Goal: Task Accomplishment & Management: Manage account settings

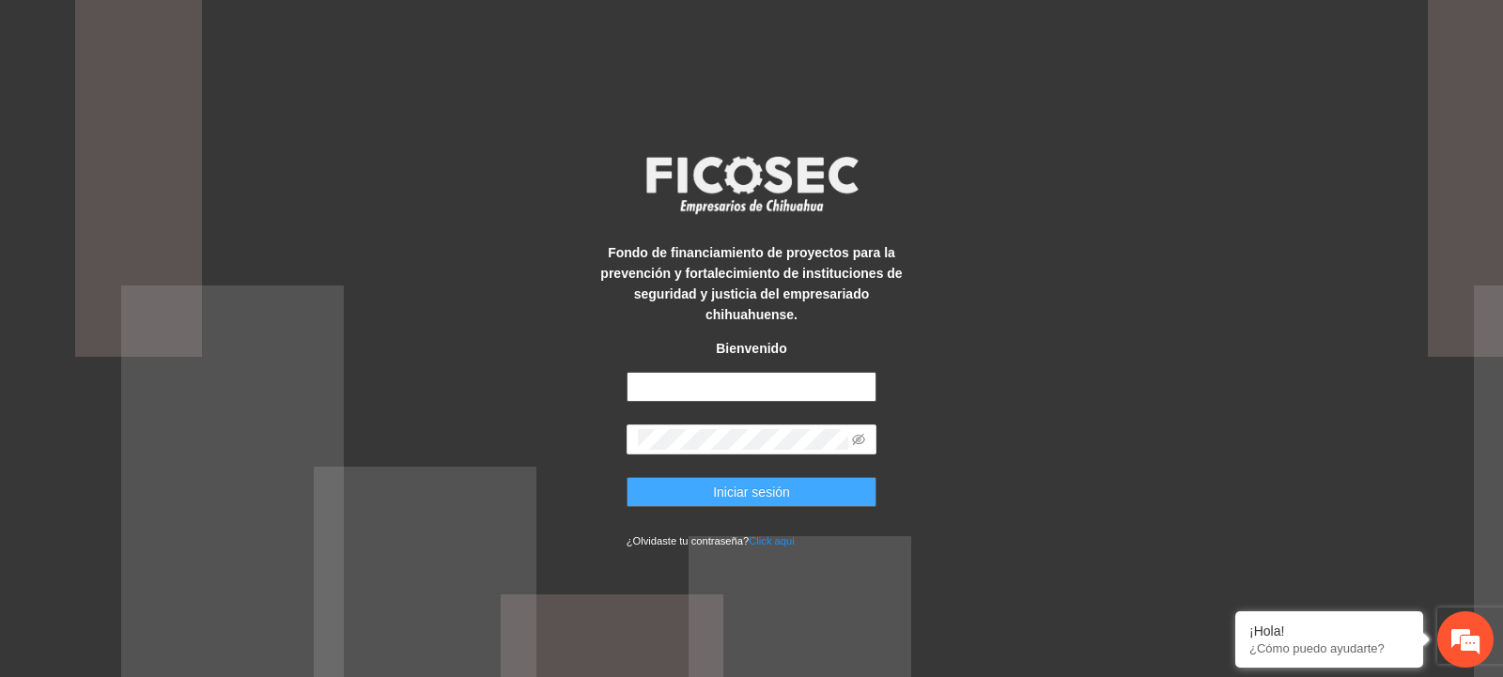
type input "**********"
click at [750, 487] on span "Iniciar sesión" at bounding box center [751, 492] width 77 height 21
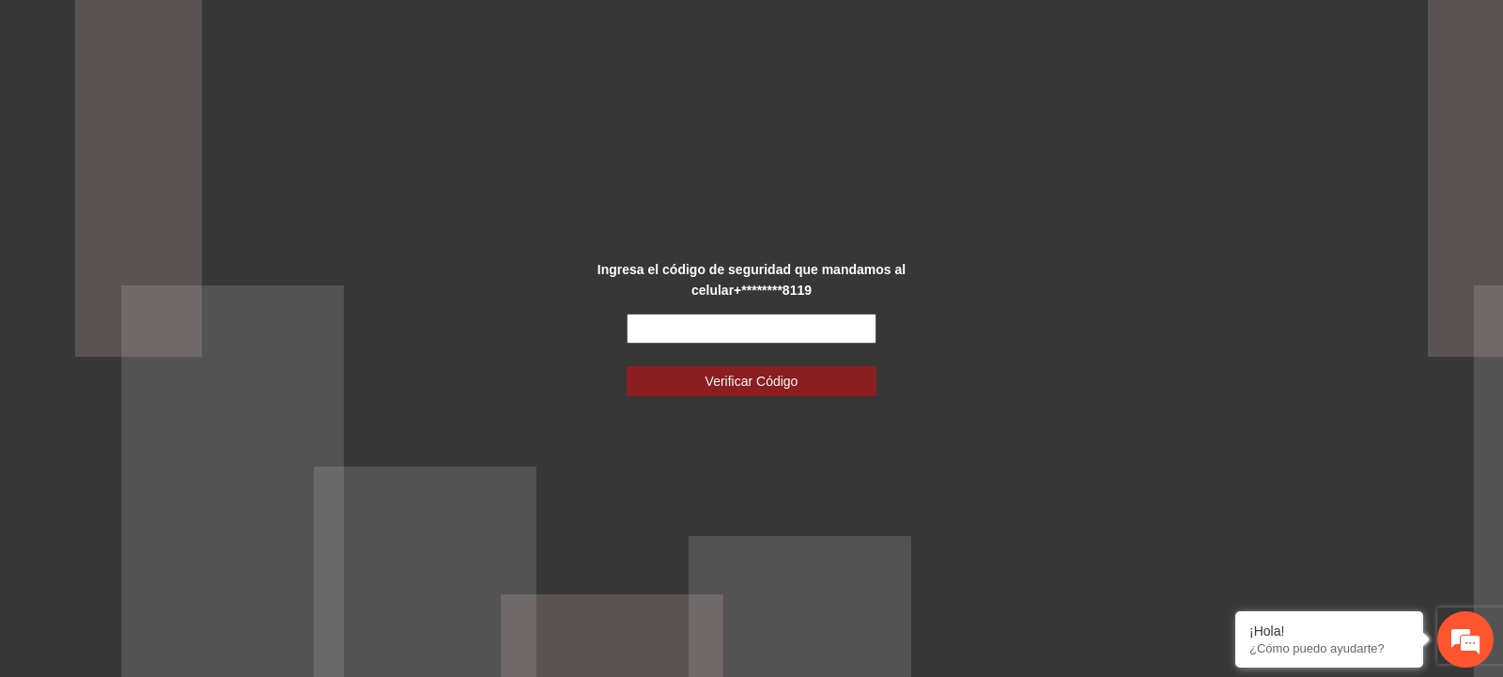
click at [686, 330] on input "text" at bounding box center [751, 329] width 251 height 30
type input "******"
click at [697, 390] on button "Verificar Código" at bounding box center [751, 381] width 251 height 30
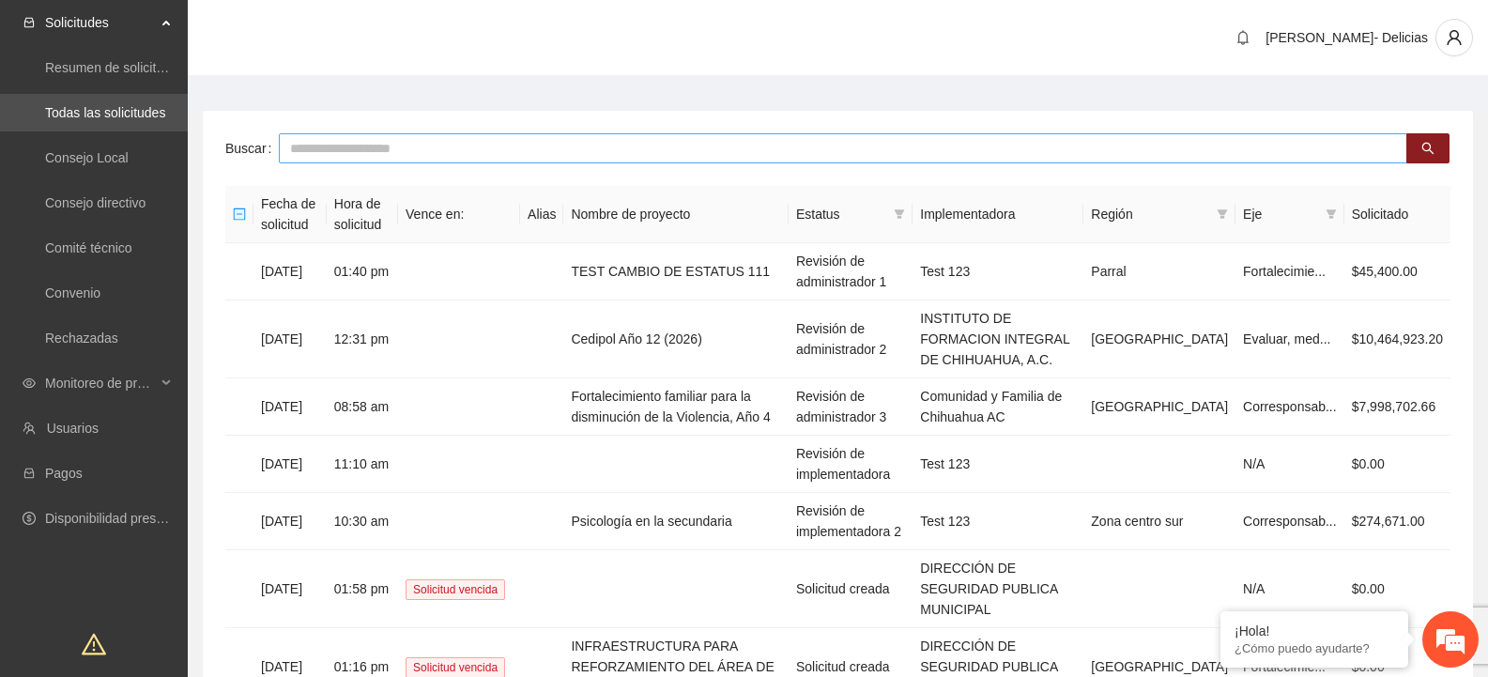
click at [404, 154] on input "text" at bounding box center [843, 148] width 1129 height 30
type input "******"
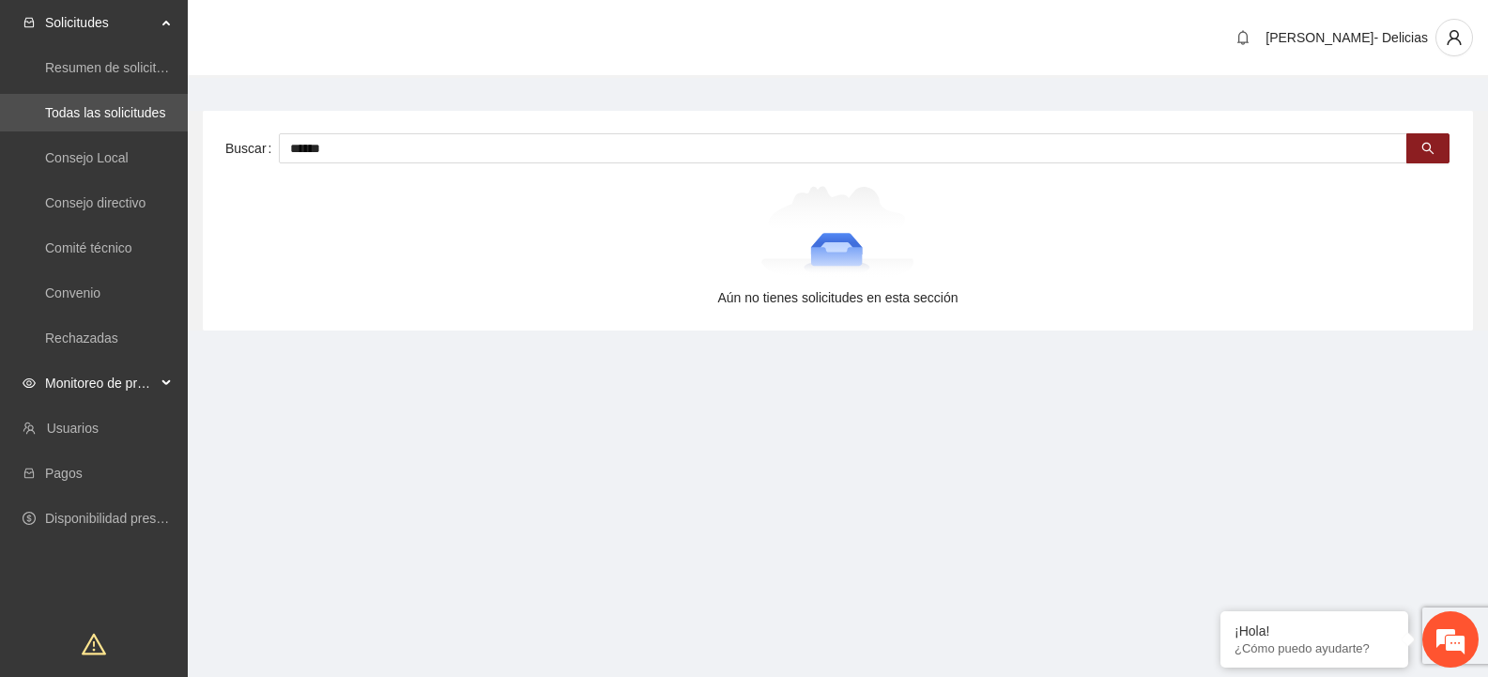
click at [115, 394] on span "Monitoreo de proyectos" at bounding box center [100, 383] width 111 height 38
click at [131, 436] on link "Resumen de monitoreo" at bounding box center [113, 428] width 137 height 15
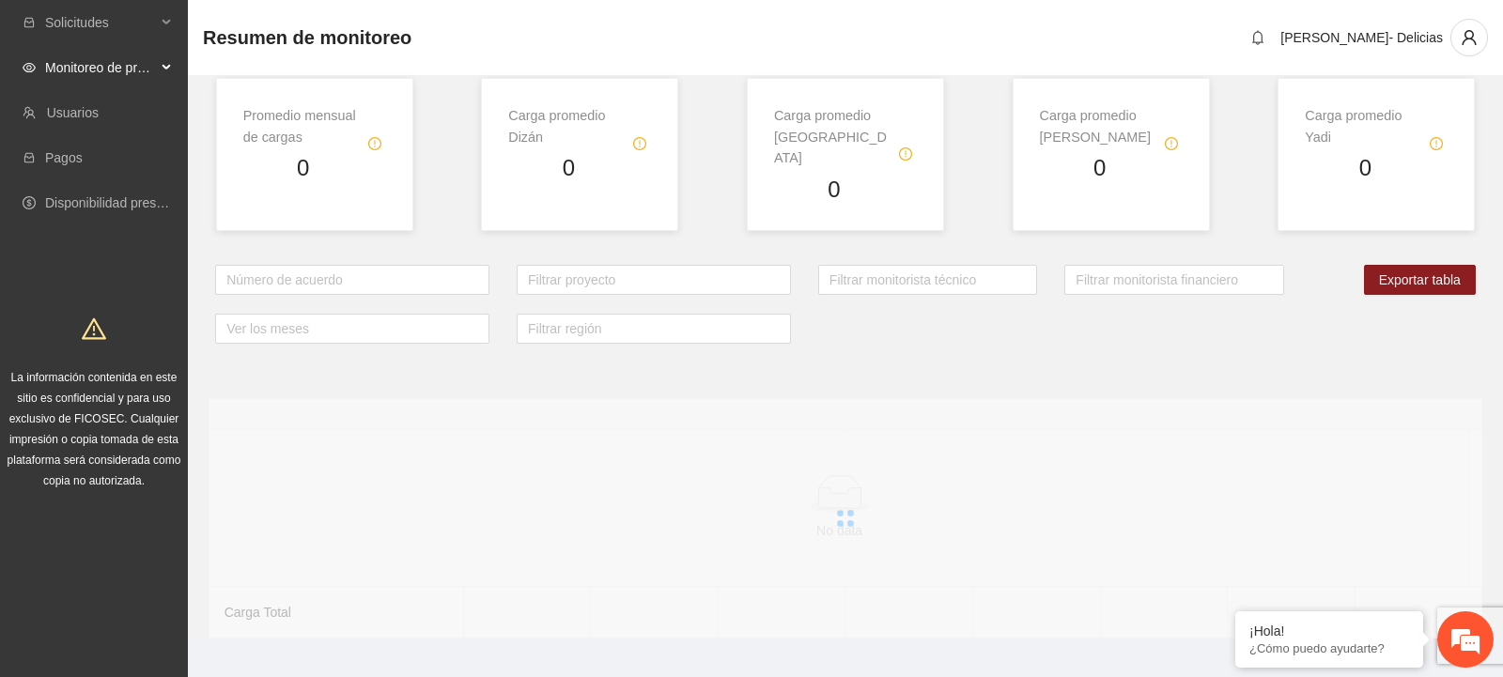
click at [108, 54] on span "Monitoreo de proyectos" at bounding box center [100, 68] width 111 height 38
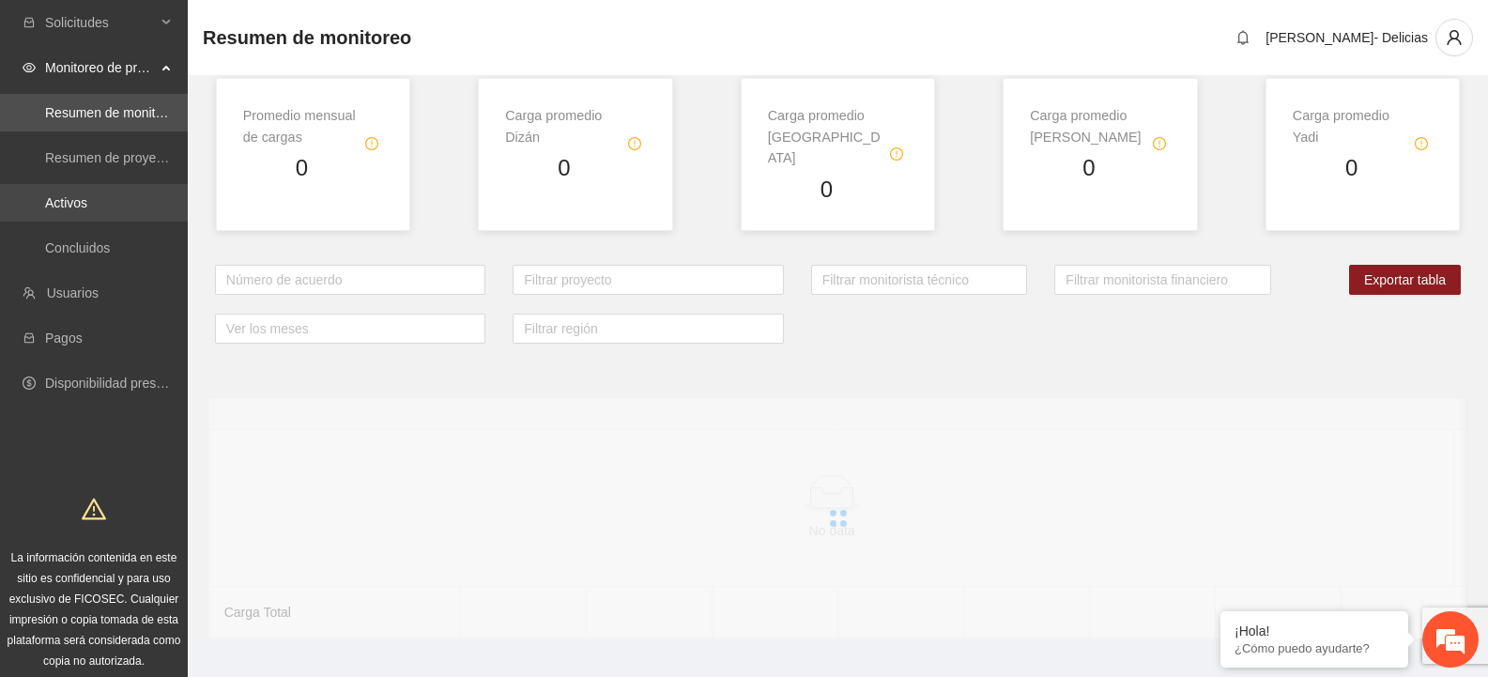
click at [84, 208] on link "Activos" at bounding box center [66, 202] width 42 height 15
click at [70, 195] on link "Activos" at bounding box center [66, 202] width 42 height 15
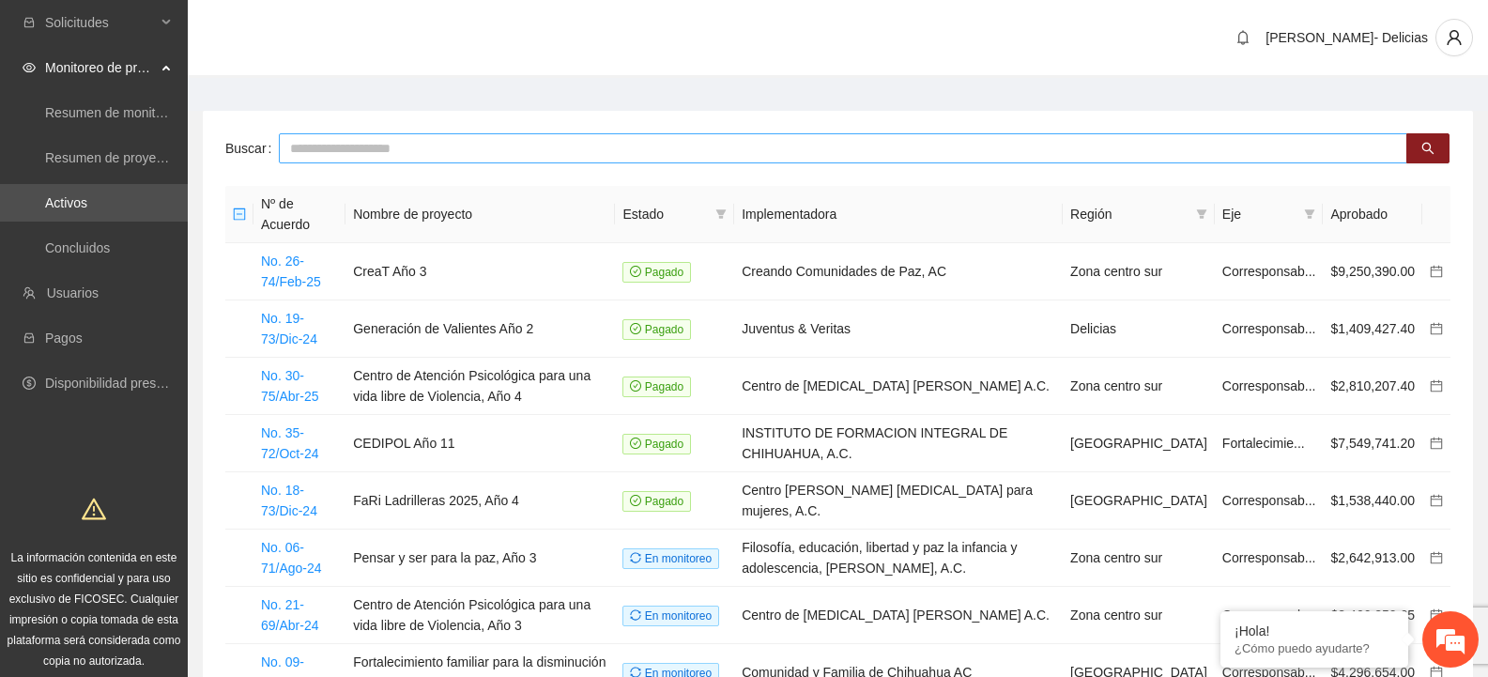
click at [510, 140] on input "text" at bounding box center [843, 148] width 1129 height 30
type input "******"
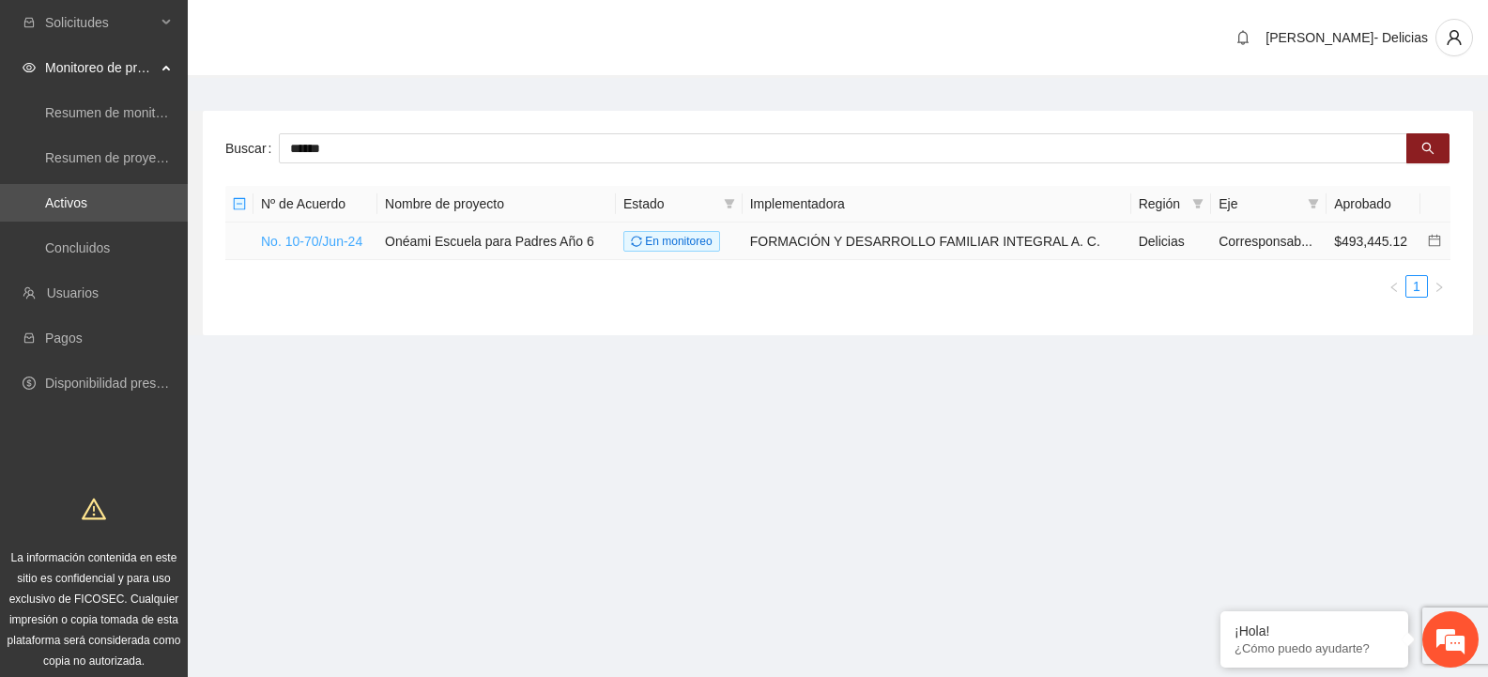
click at [309, 237] on link "No. 10-70/Jun-24" at bounding box center [311, 241] width 101 height 15
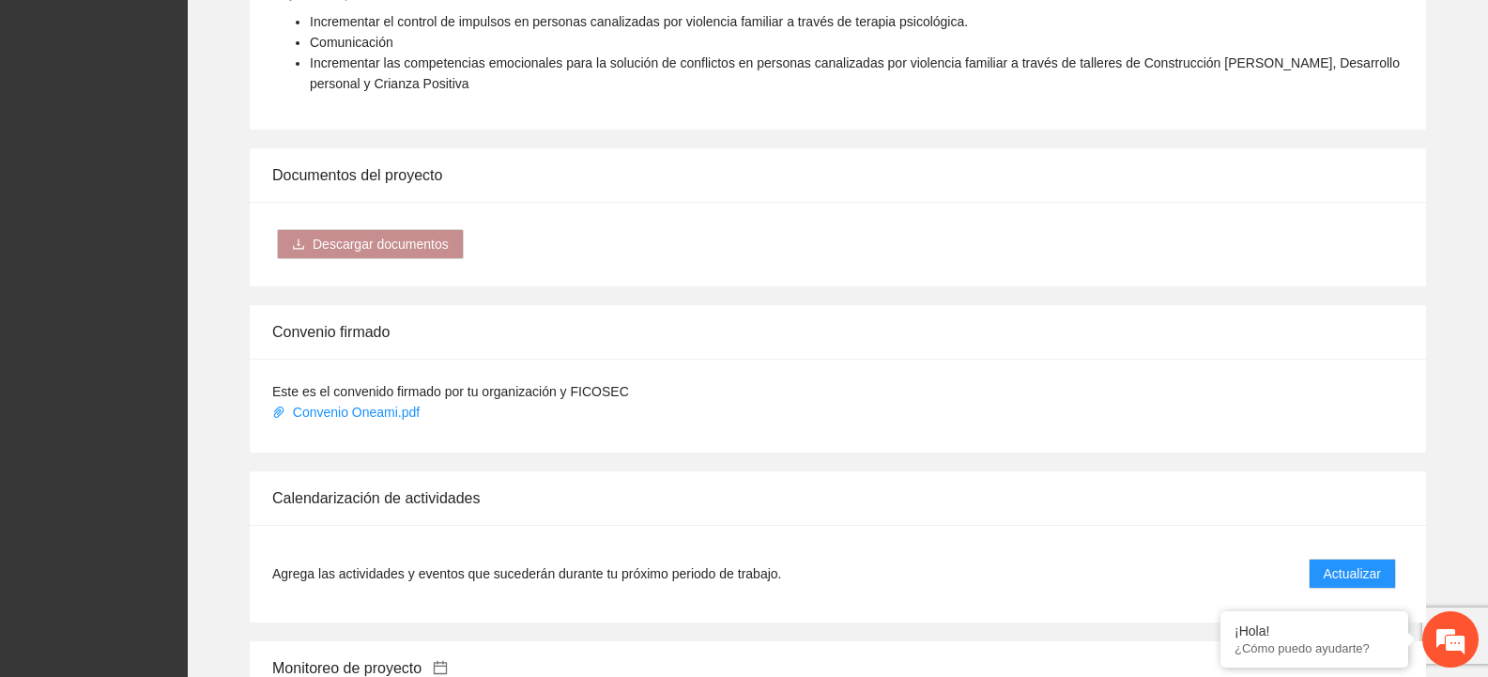
scroll to position [1503, 0]
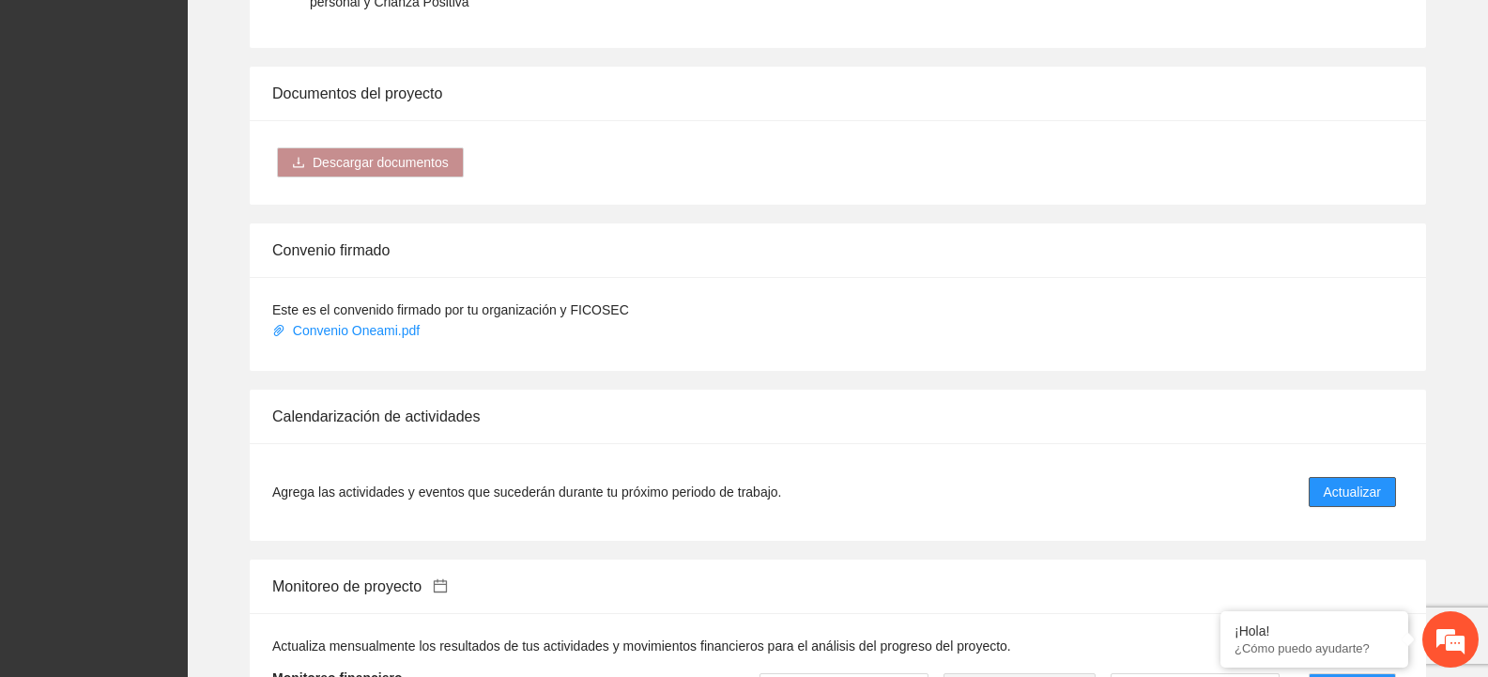
click at [1382, 477] on button "Actualizar" at bounding box center [1352, 492] width 87 height 30
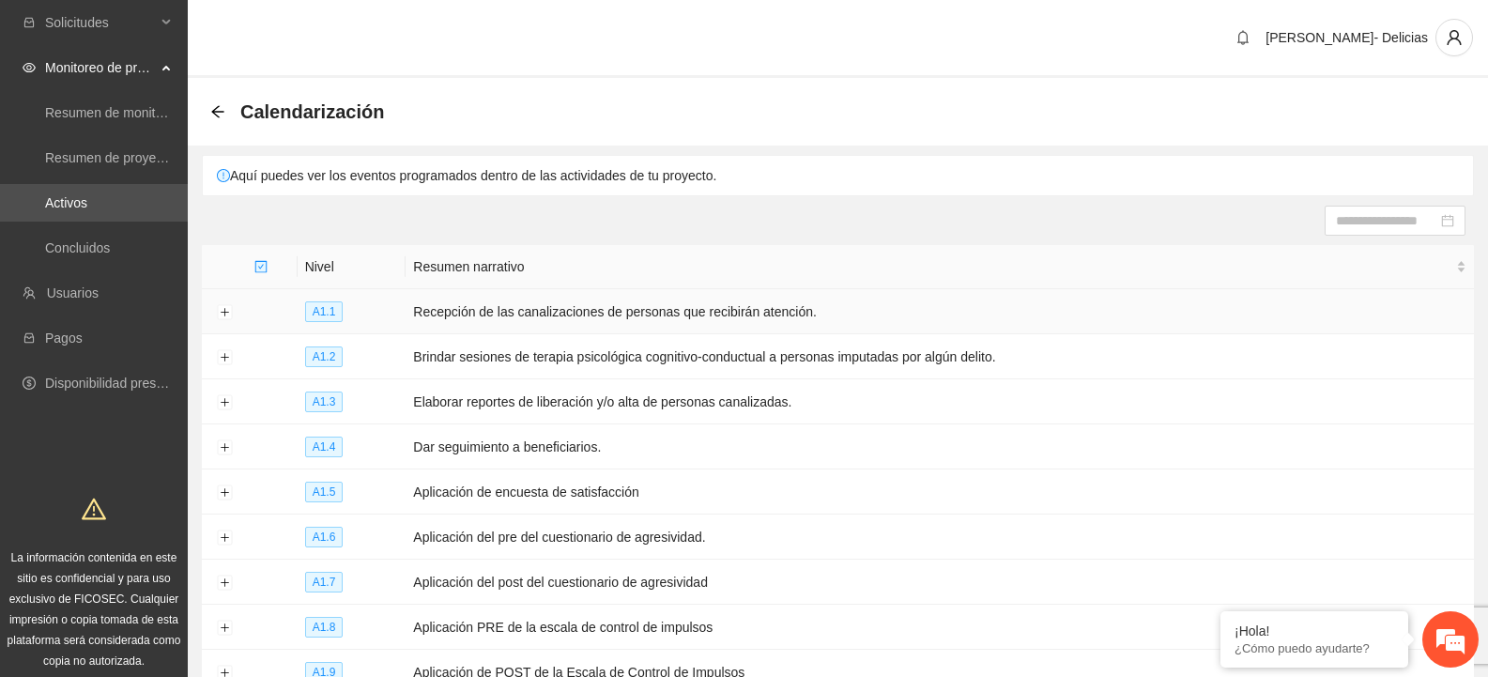
scroll to position [94, 0]
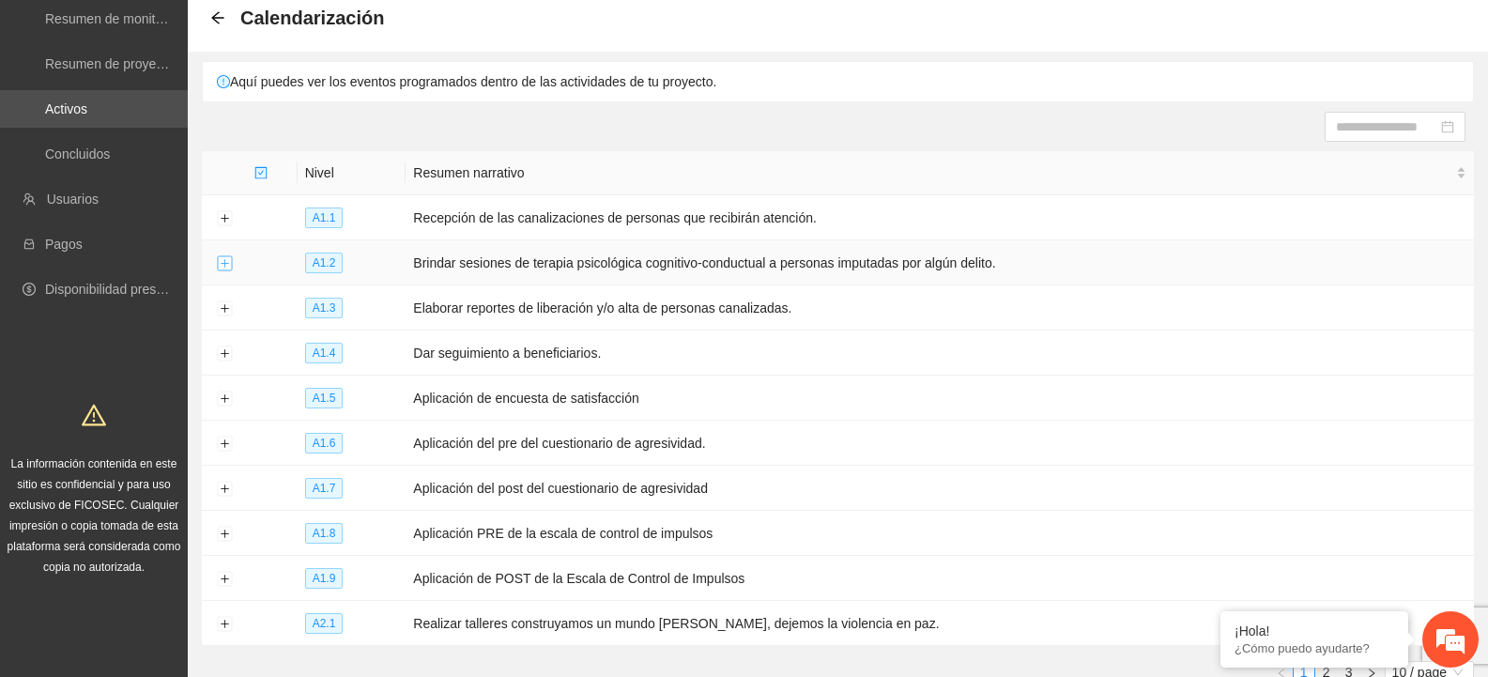
click at [221, 261] on button "Expand row" at bounding box center [224, 263] width 15 height 15
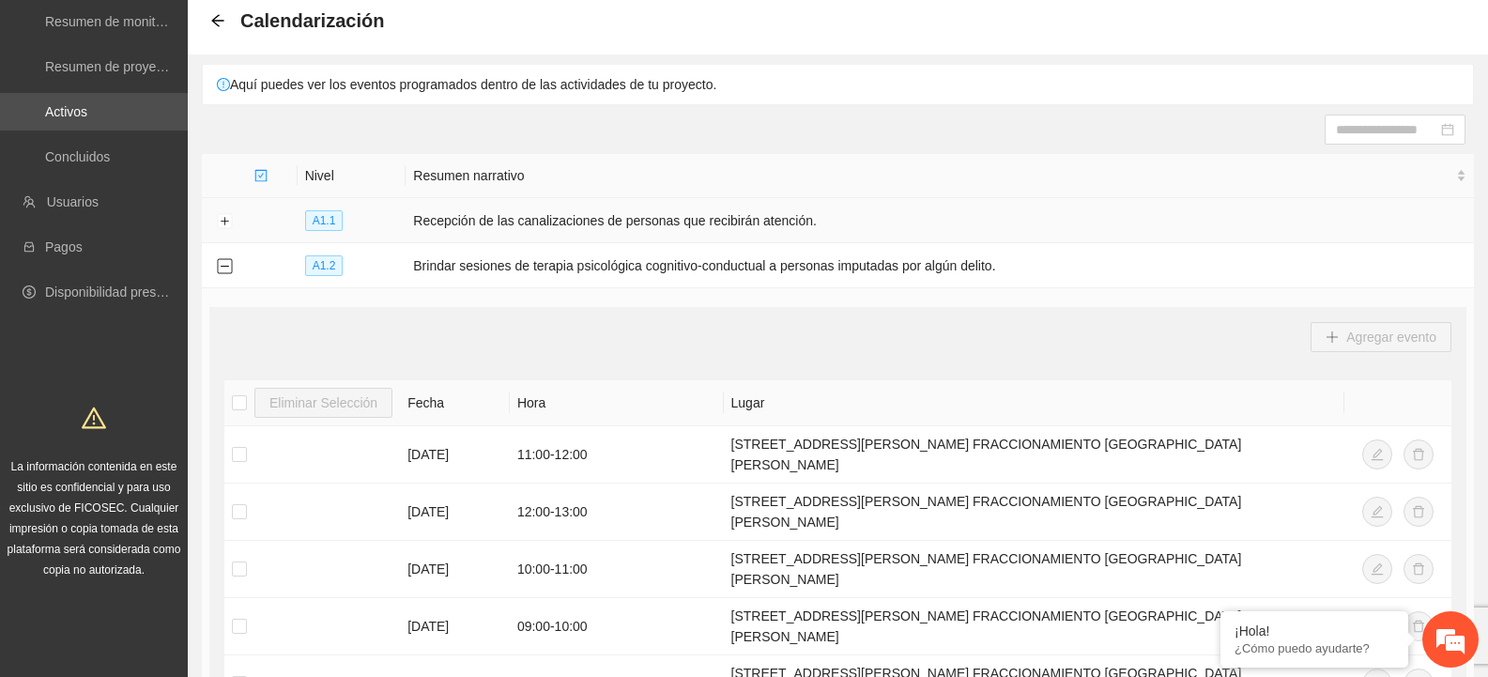
scroll to position [0, 0]
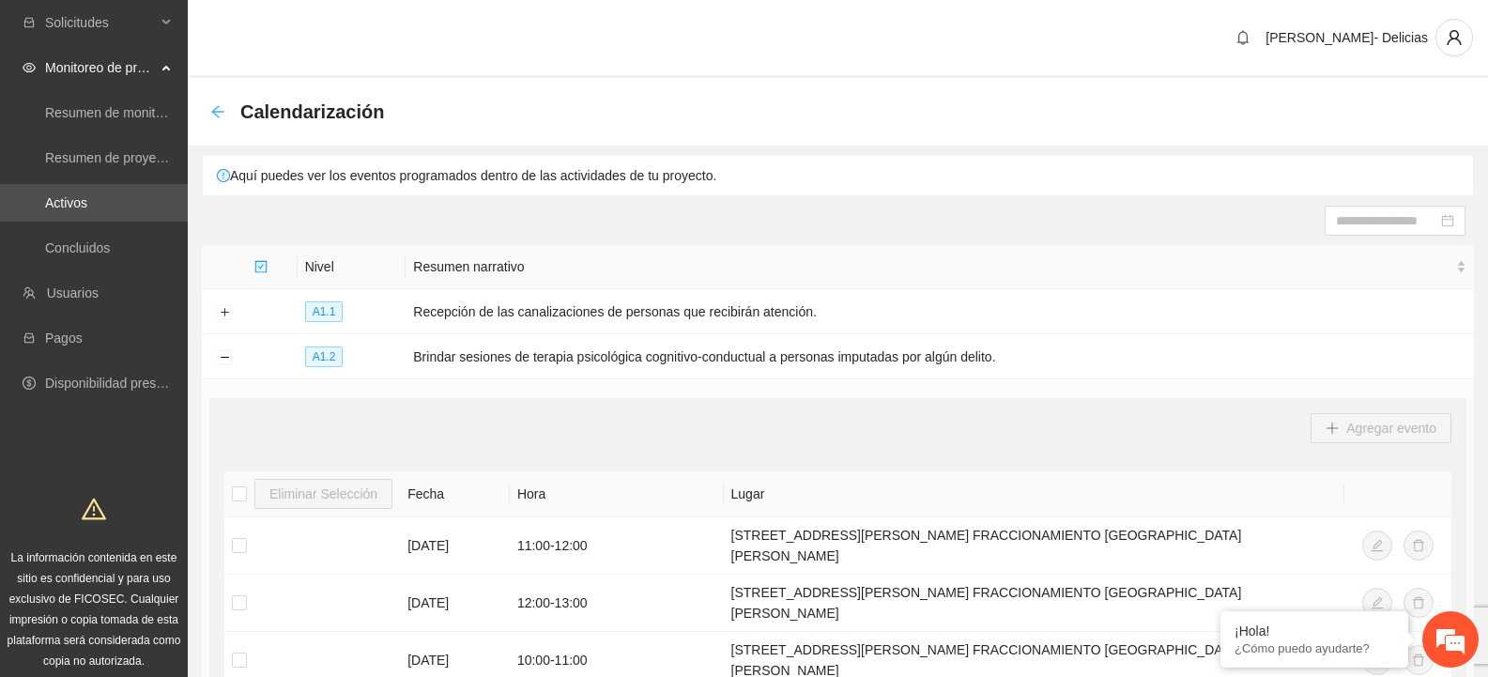
click at [211, 114] on icon "arrow-left" at bounding box center [217, 111] width 15 height 15
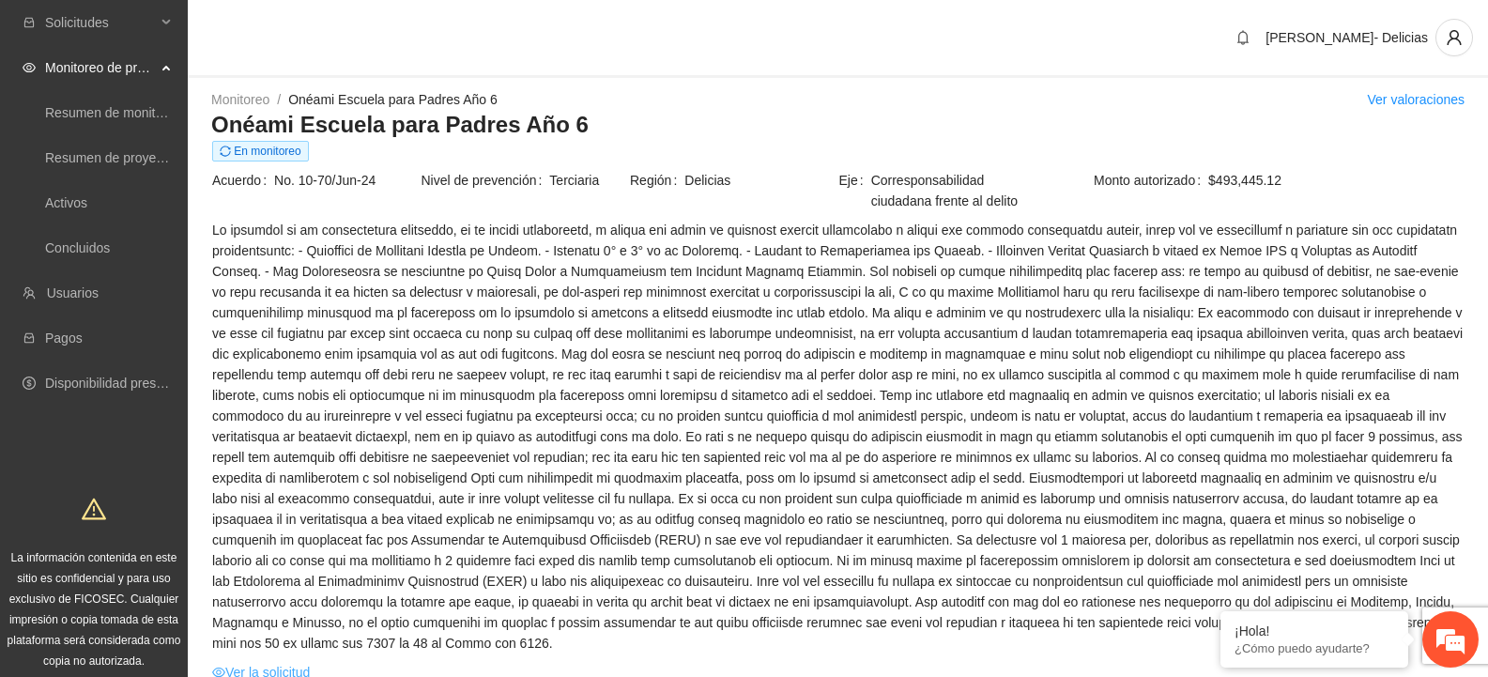
click at [279, 662] on link "Ver la solicitud" at bounding box center [261, 672] width 98 height 21
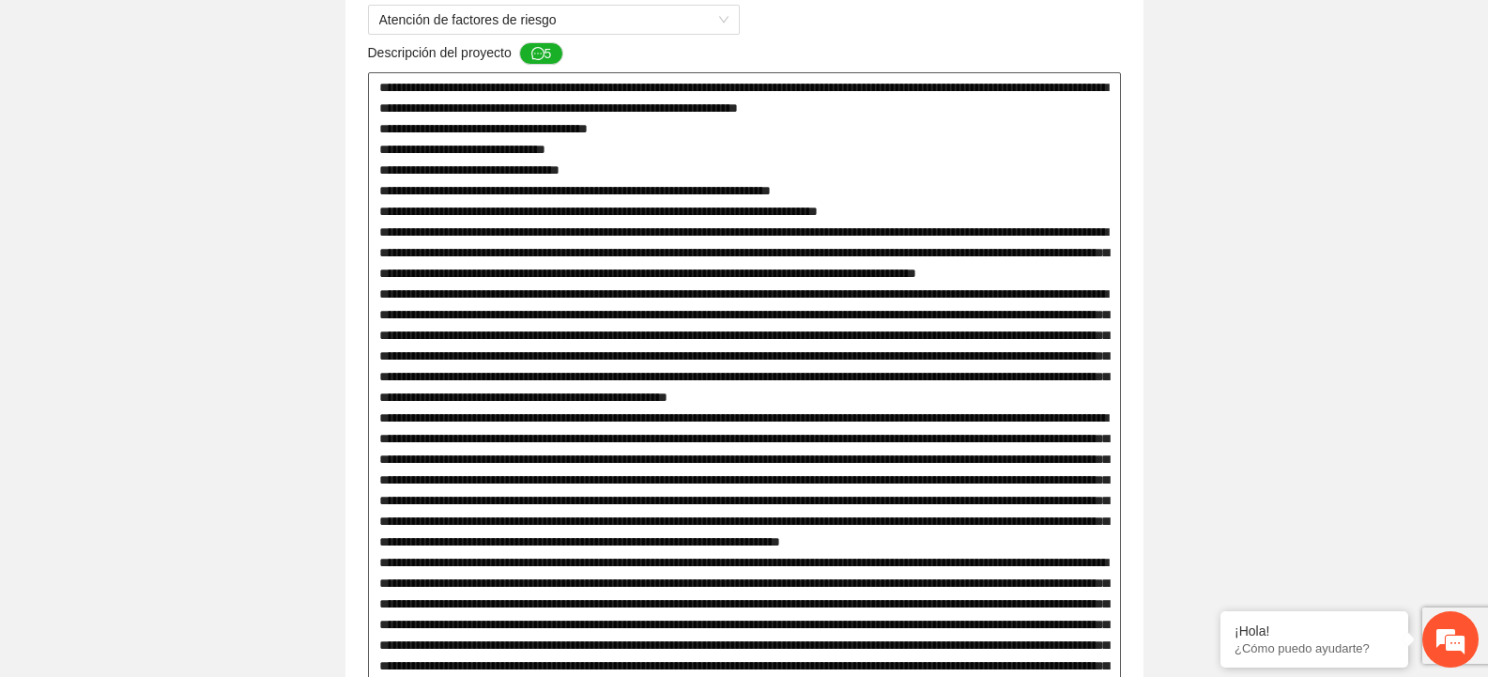
scroll to position [751, 0]
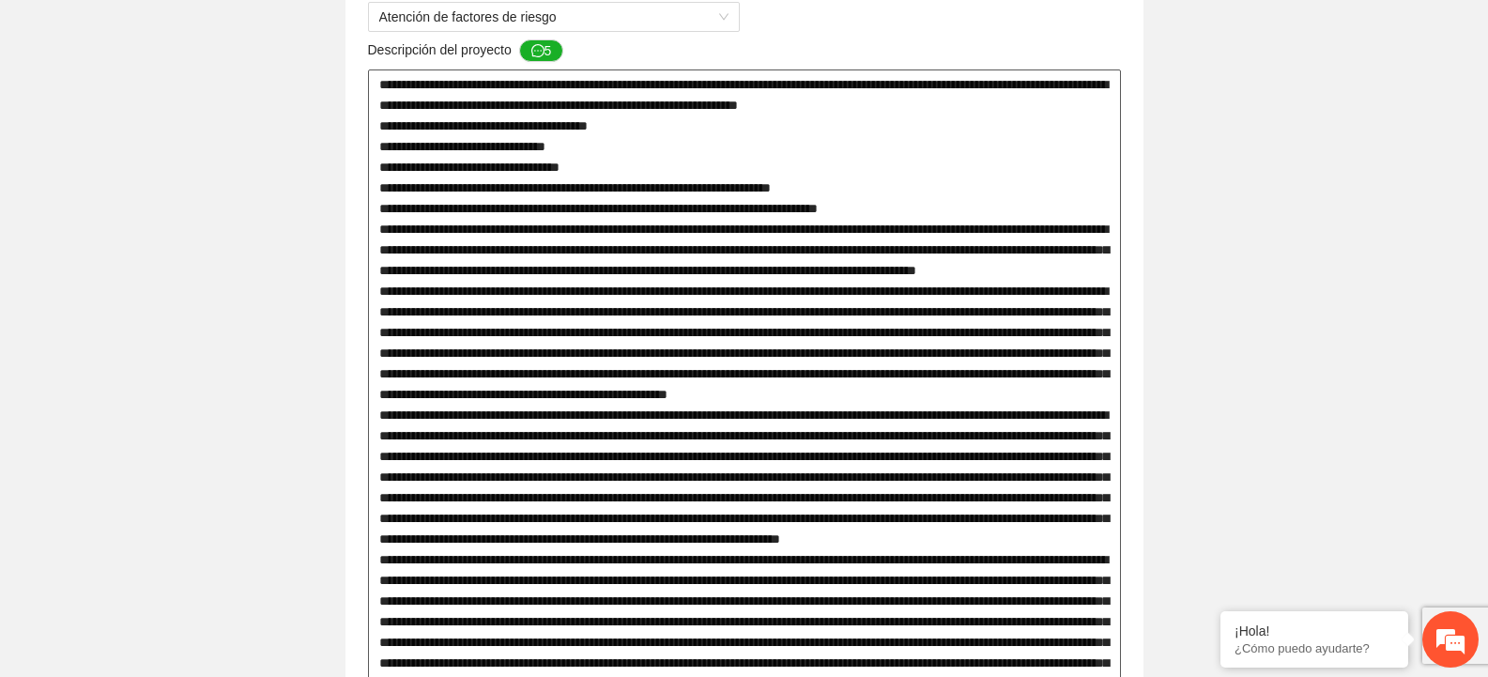
drag, startPoint x: 884, startPoint y: 83, endPoint x: 563, endPoint y: 97, distance: 321.5
click at [563, 97] on textarea at bounding box center [744, 497] width 753 height 856
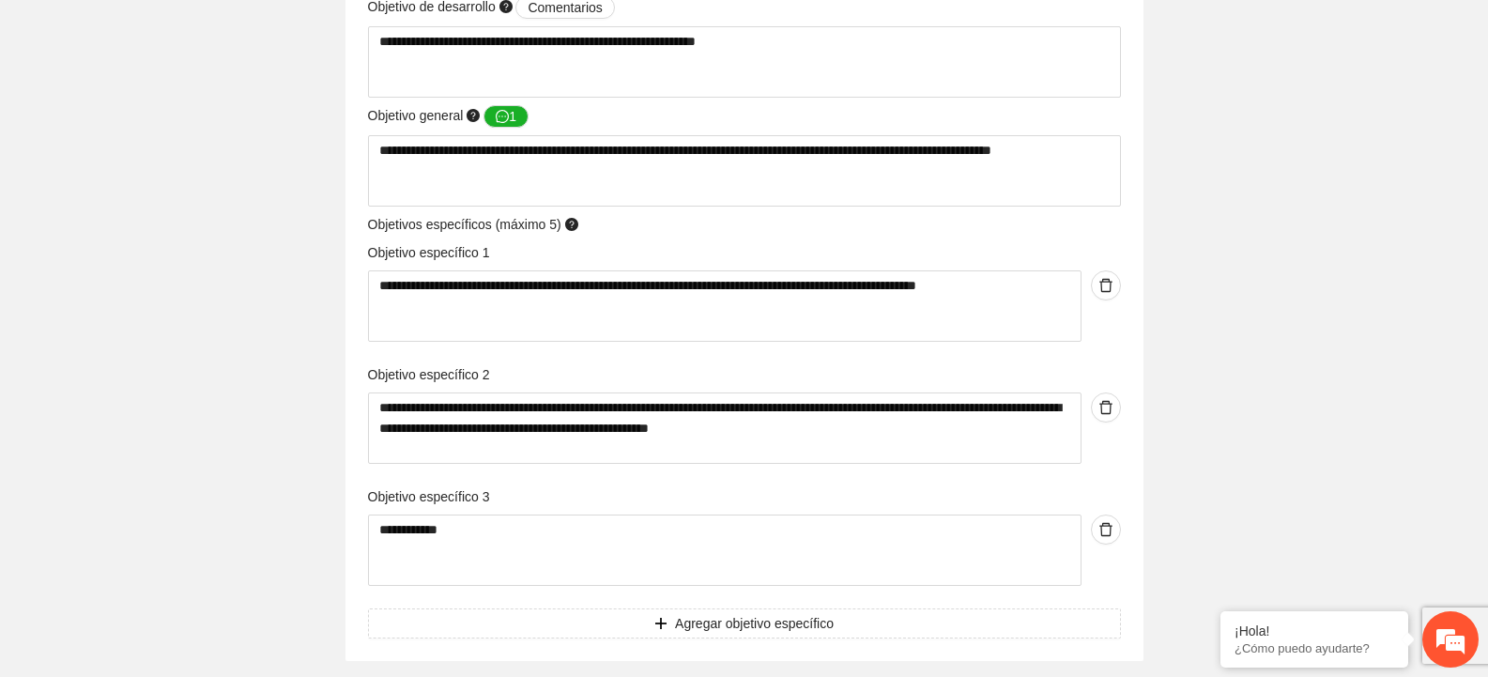
scroll to position [3381, 0]
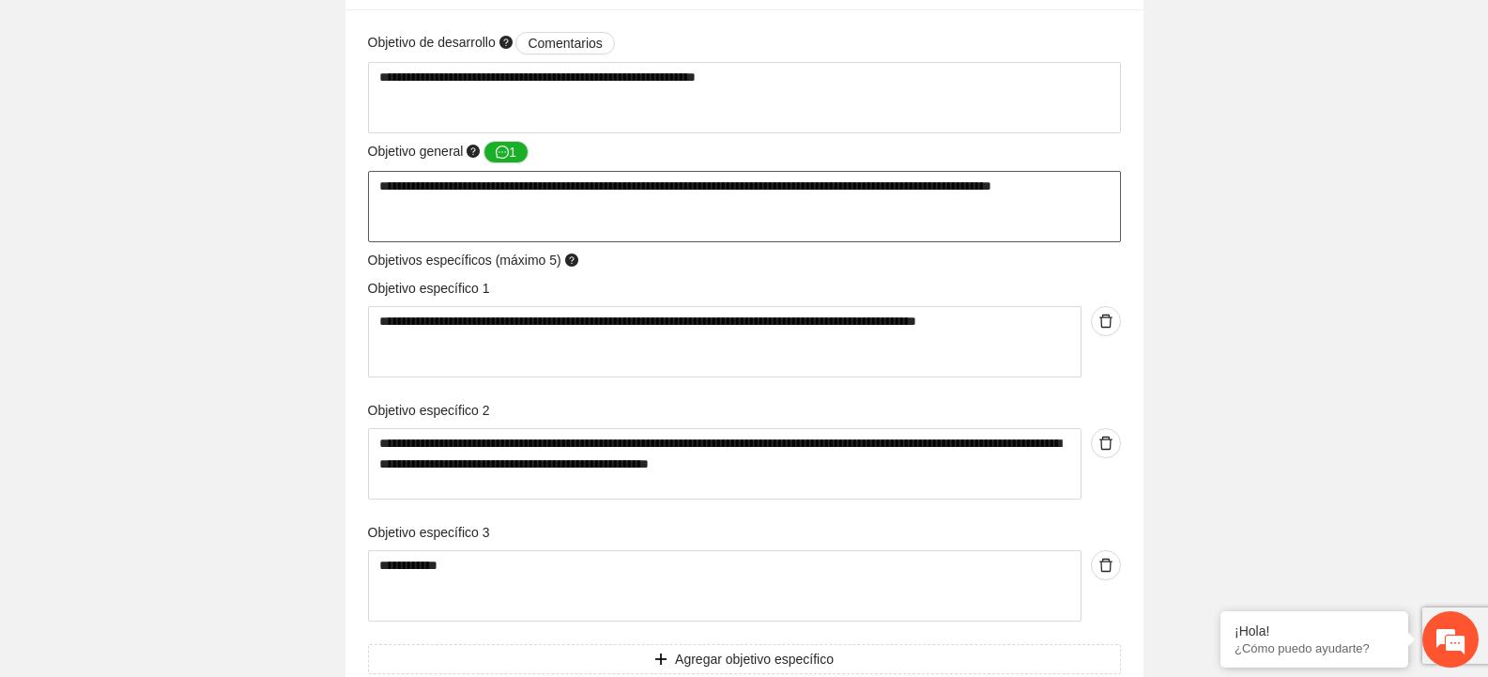
drag, startPoint x: 481, startPoint y: 213, endPoint x: 368, endPoint y: 189, distance: 115.3
click at [368, 189] on textarea "**********" at bounding box center [744, 206] width 753 height 71
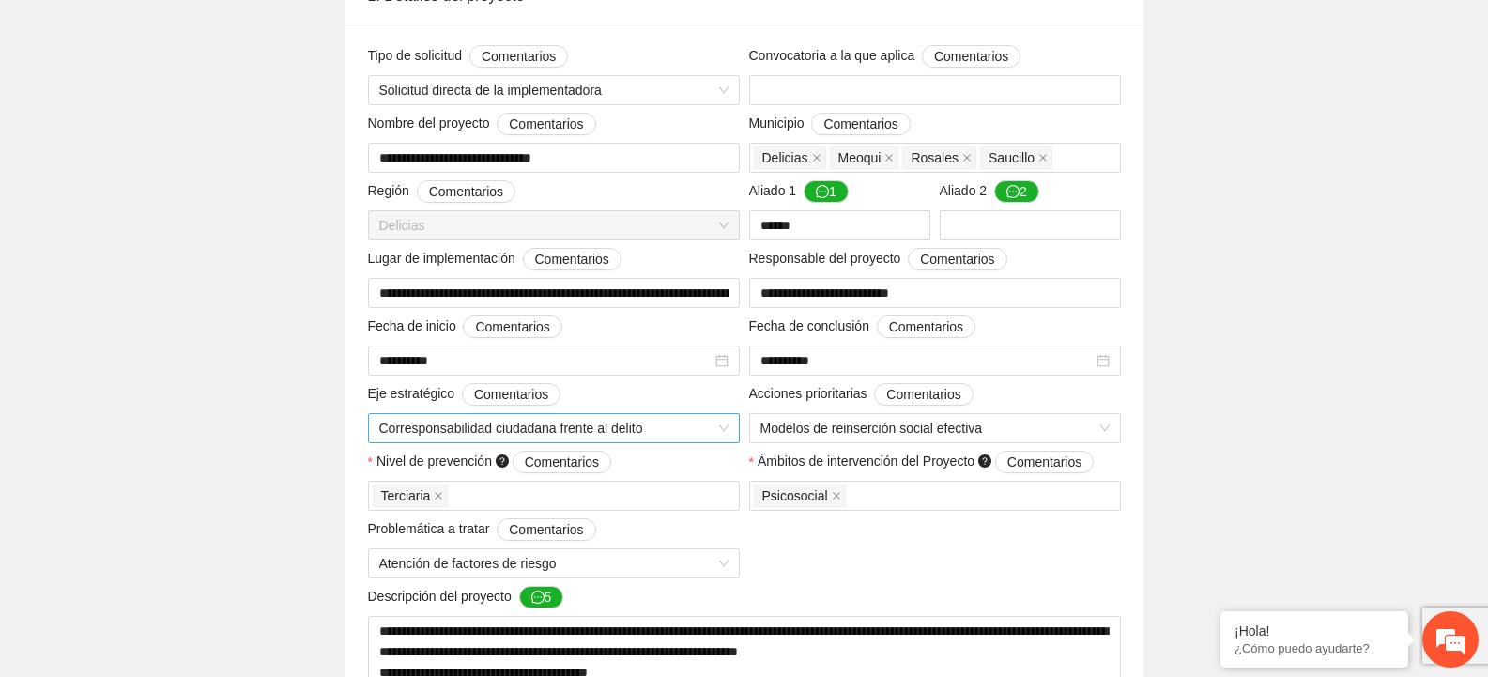
scroll to position [0, 0]
